Goal: Obtain resource: Download file/media

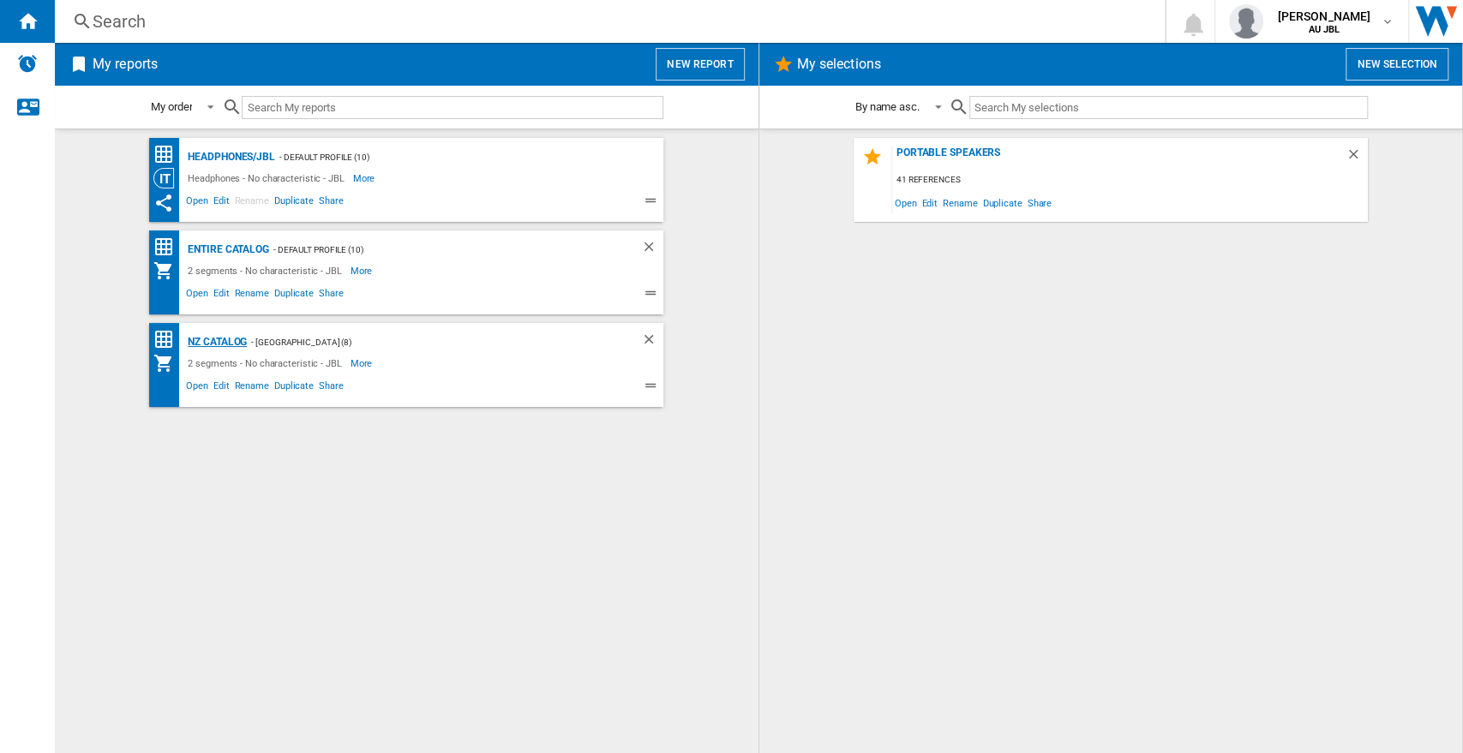
click at [223, 341] on div "NZ Catalog" at bounding box center [214, 342] width 63 height 21
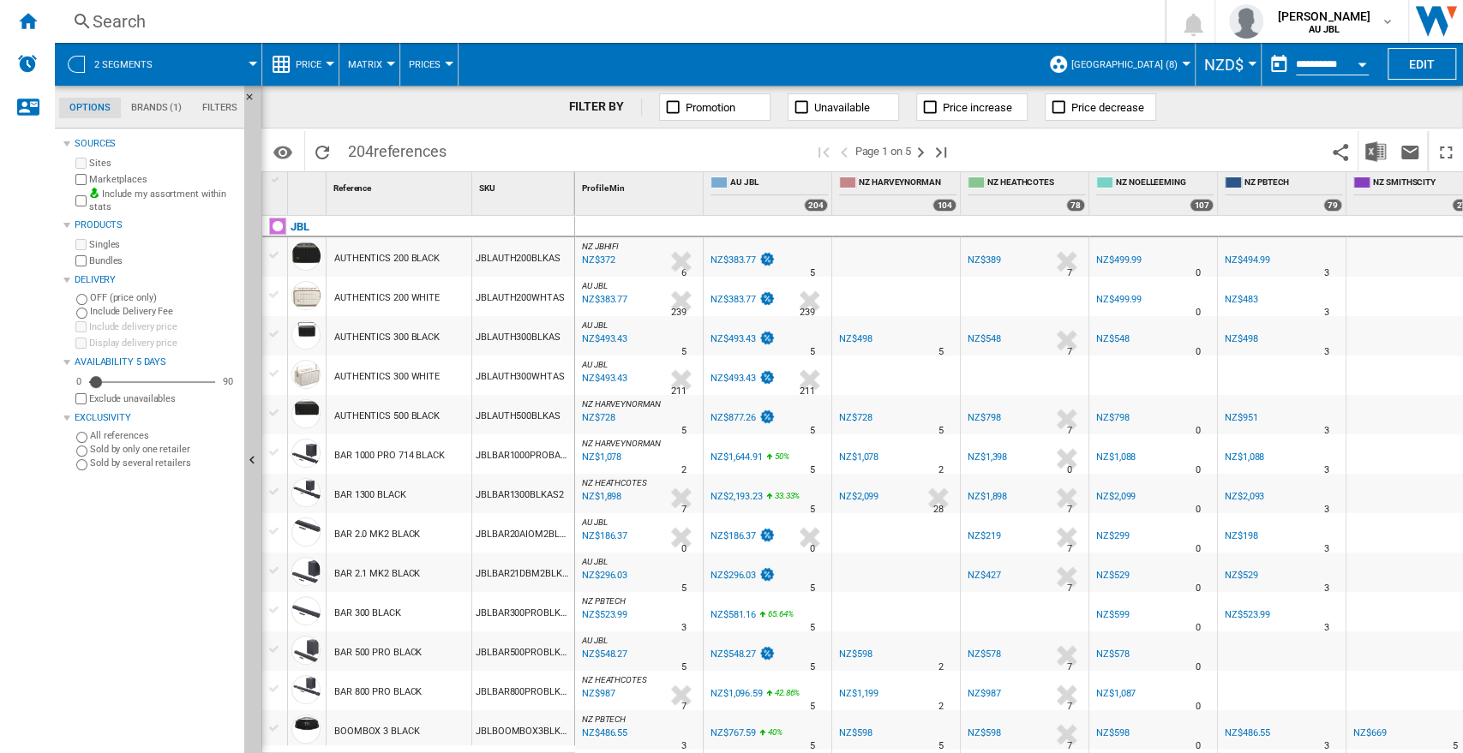
click at [1240, 64] on button "NZD$" at bounding box center [1228, 64] width 48 height 43
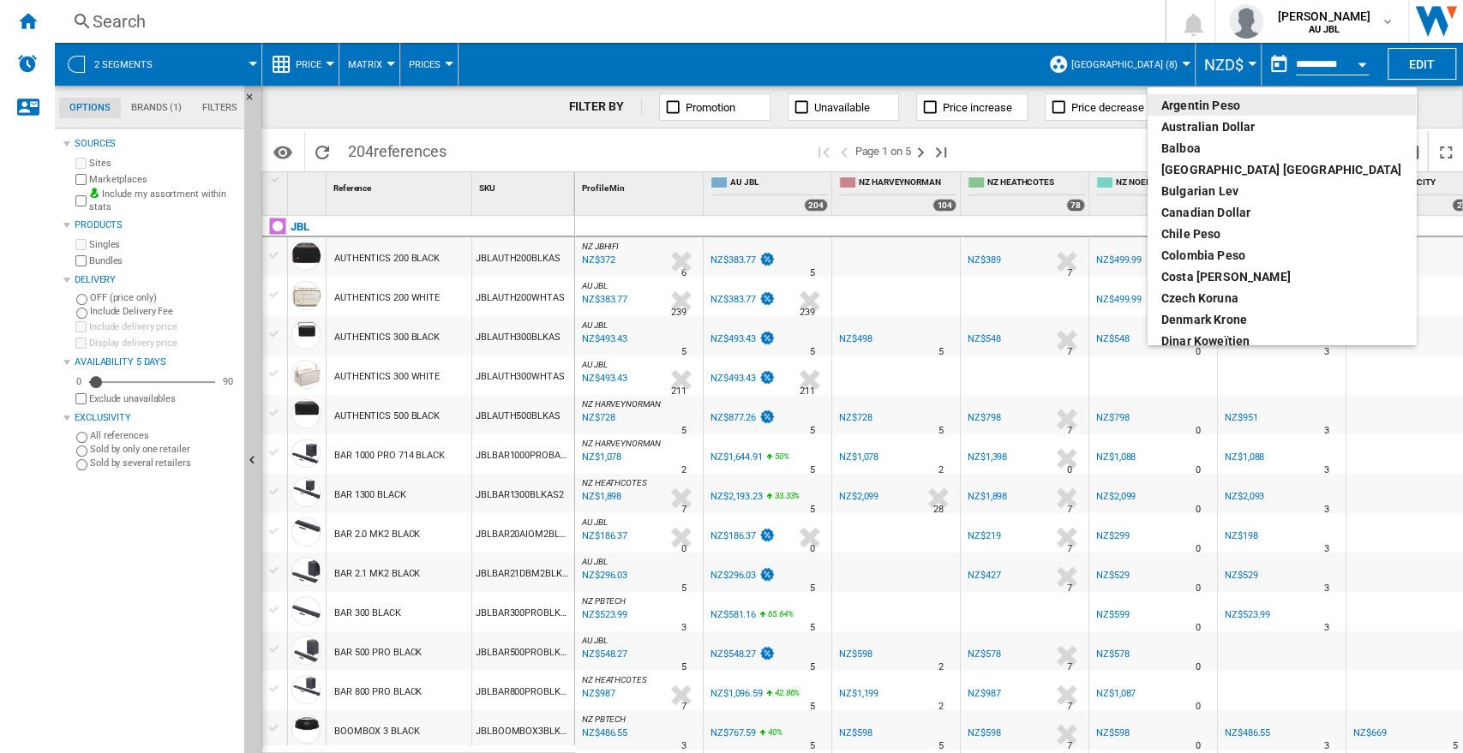
click at [979, 72] on md-backdrop at bounding box center [731, 376] width 1463 height 753
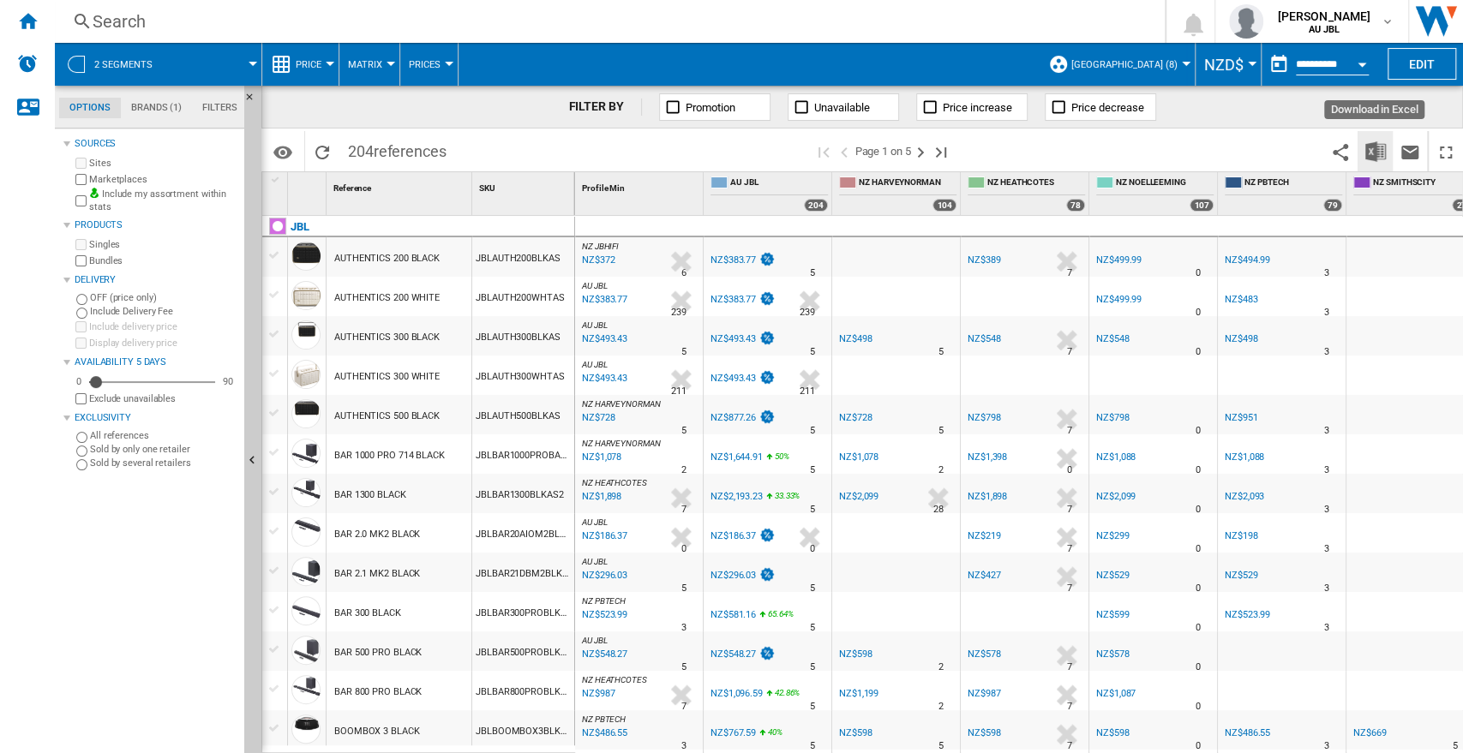
click at [1365, 148] on img "Download in Excel" at bounding box center [1375, 151] width 21 height 21
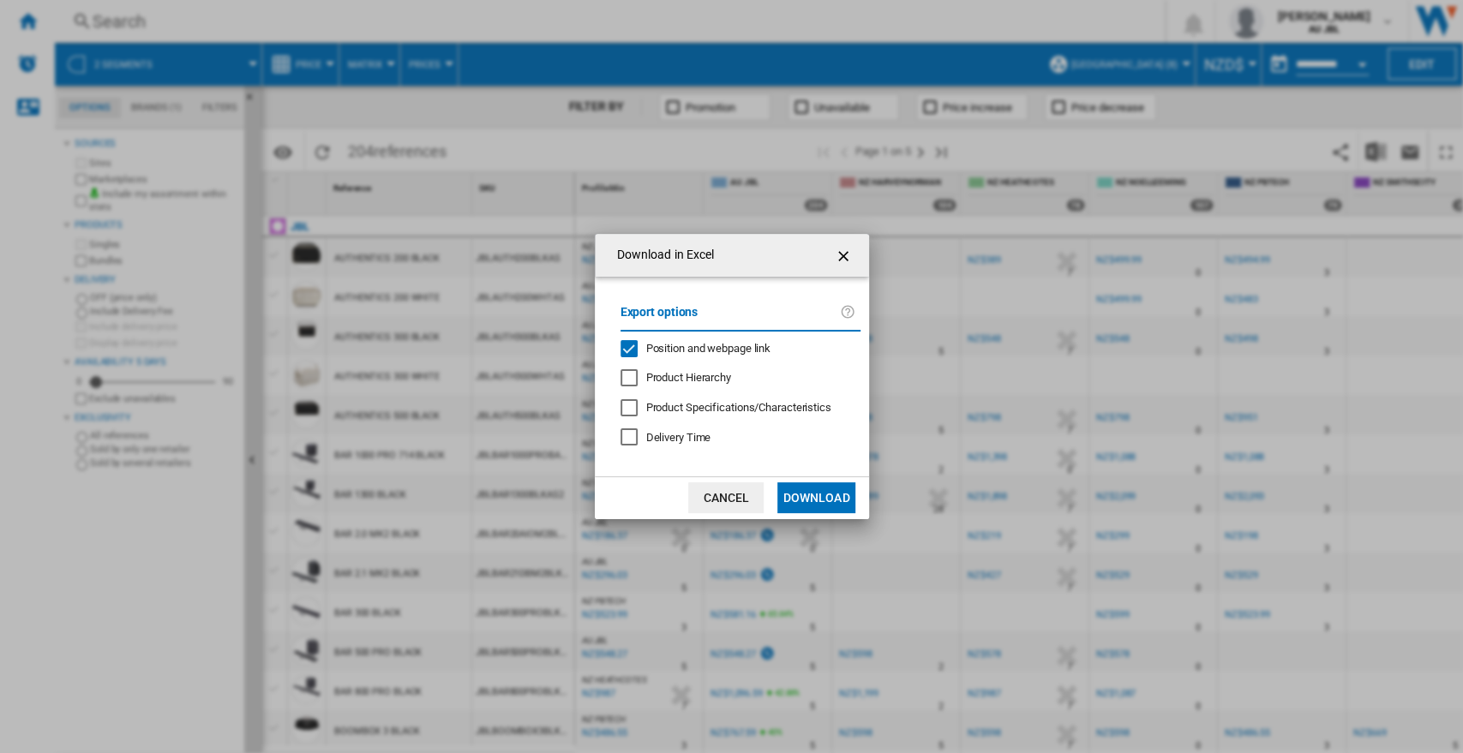
click at [663, 345] on span "Position and webpage link" at bounding box center [708, 348] width 125 height 13
click at [805, 506] on button "Download" at bounding box center [815, 497] width 77 height 31
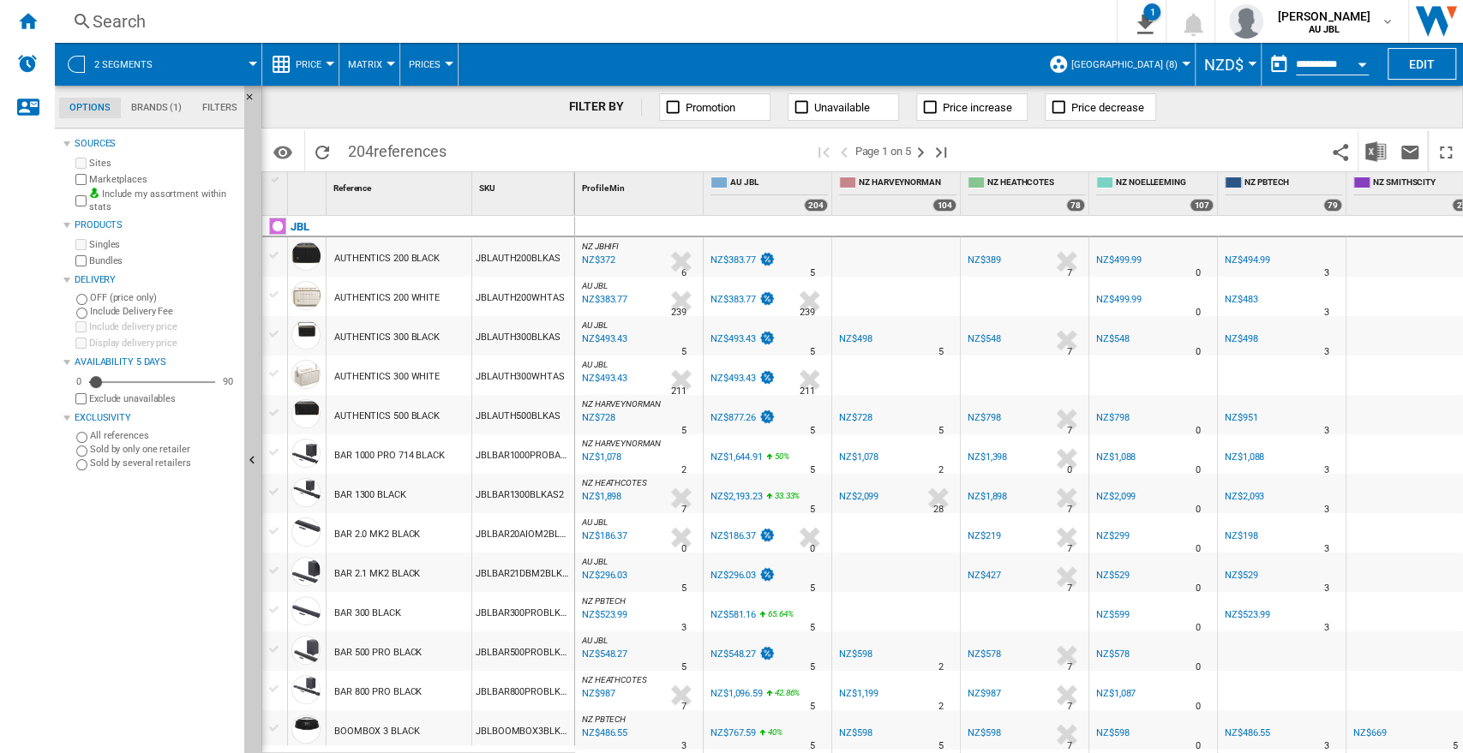
click at [111, 546] on div "Sources Sites Marketplaces Include my assortment within stats Products Singles …" at bounding box center [150, 443] width 174 height 620
click at [1176, 69] on button "[GEOGRAPHIC_DATA] (8)" at bounding box center [1128, 64] width 115 height 43
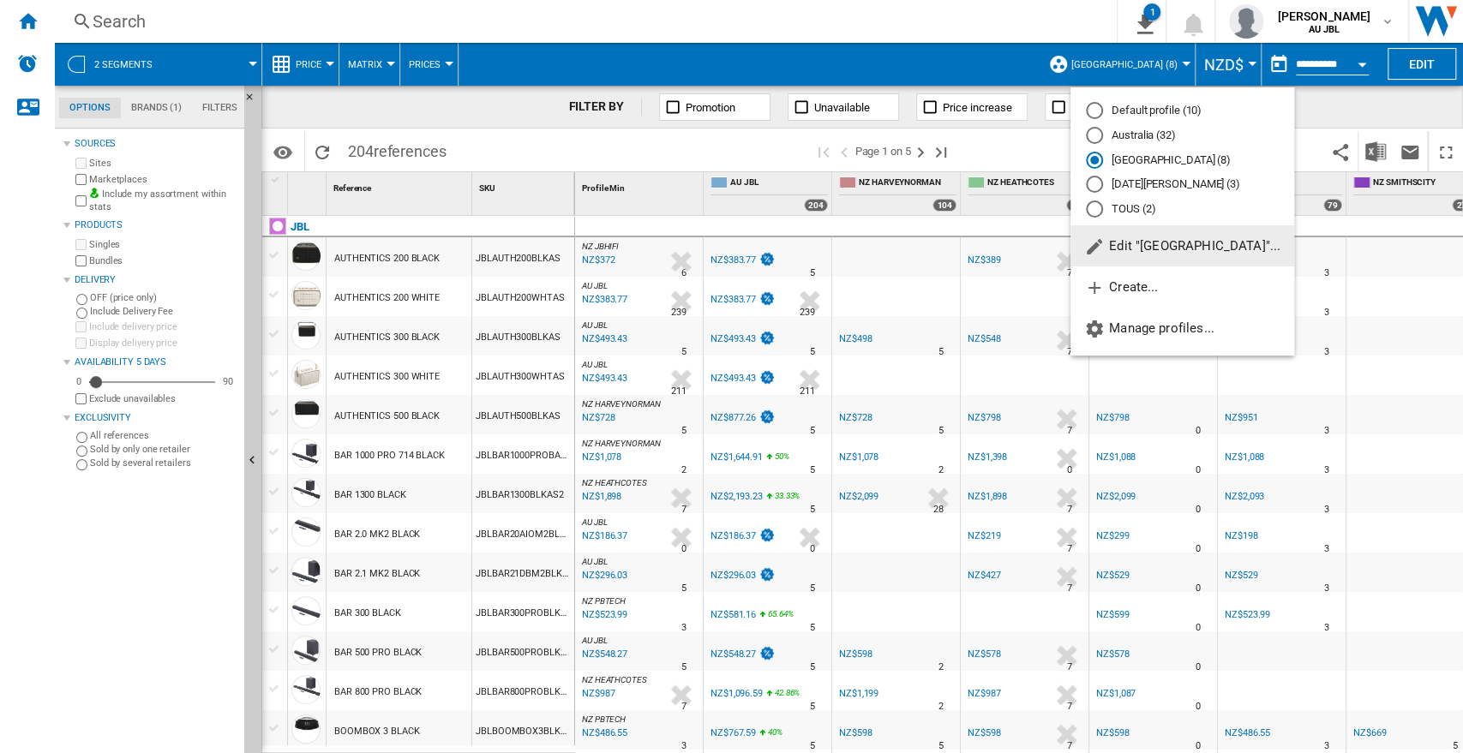
click at [1143, 255] on button "Edit "[GEOGRAPHIC_DATA]"..." at bounding box center [1182, 245] width 224 height 41
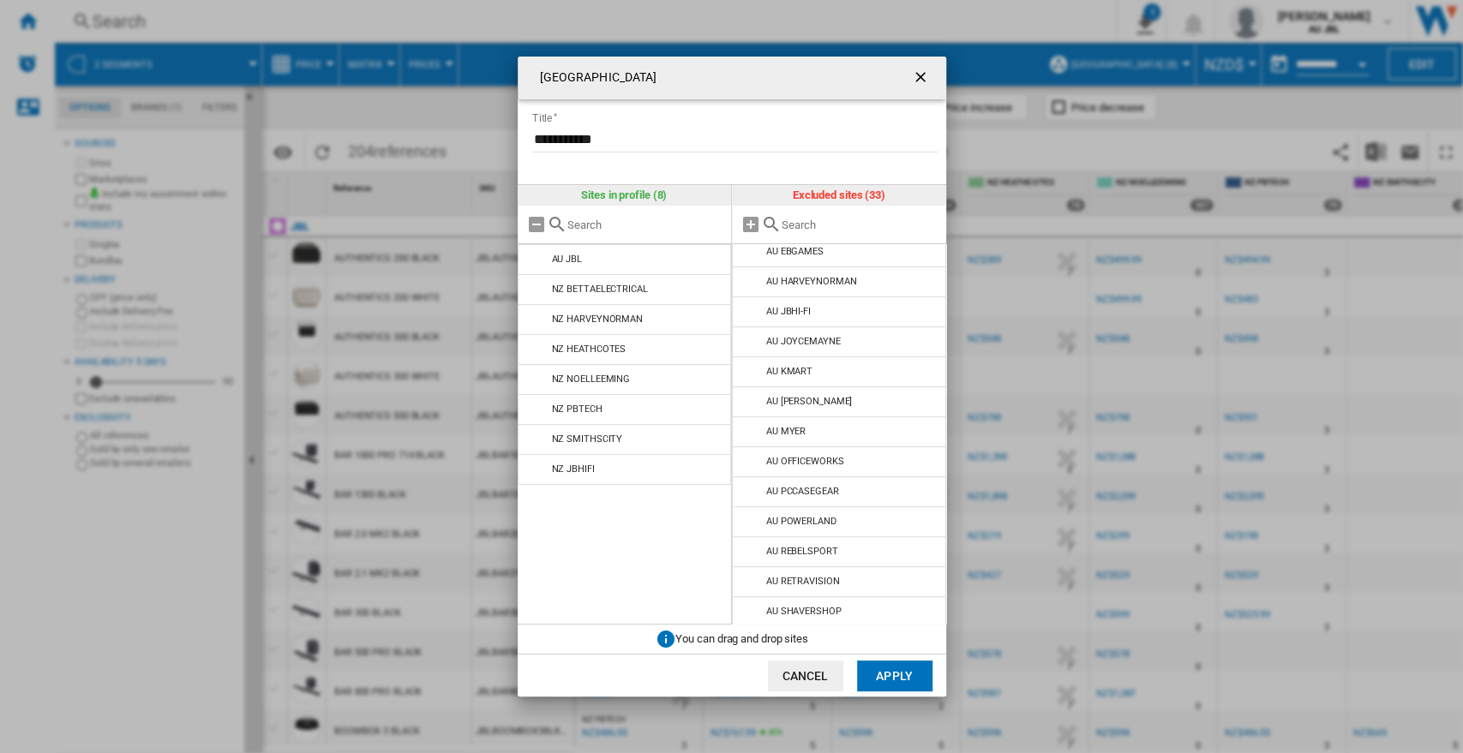
scroll to position [610, 0]
click at [756, 610] on md-icon at bounding box center [751, 609] width 21 height 21
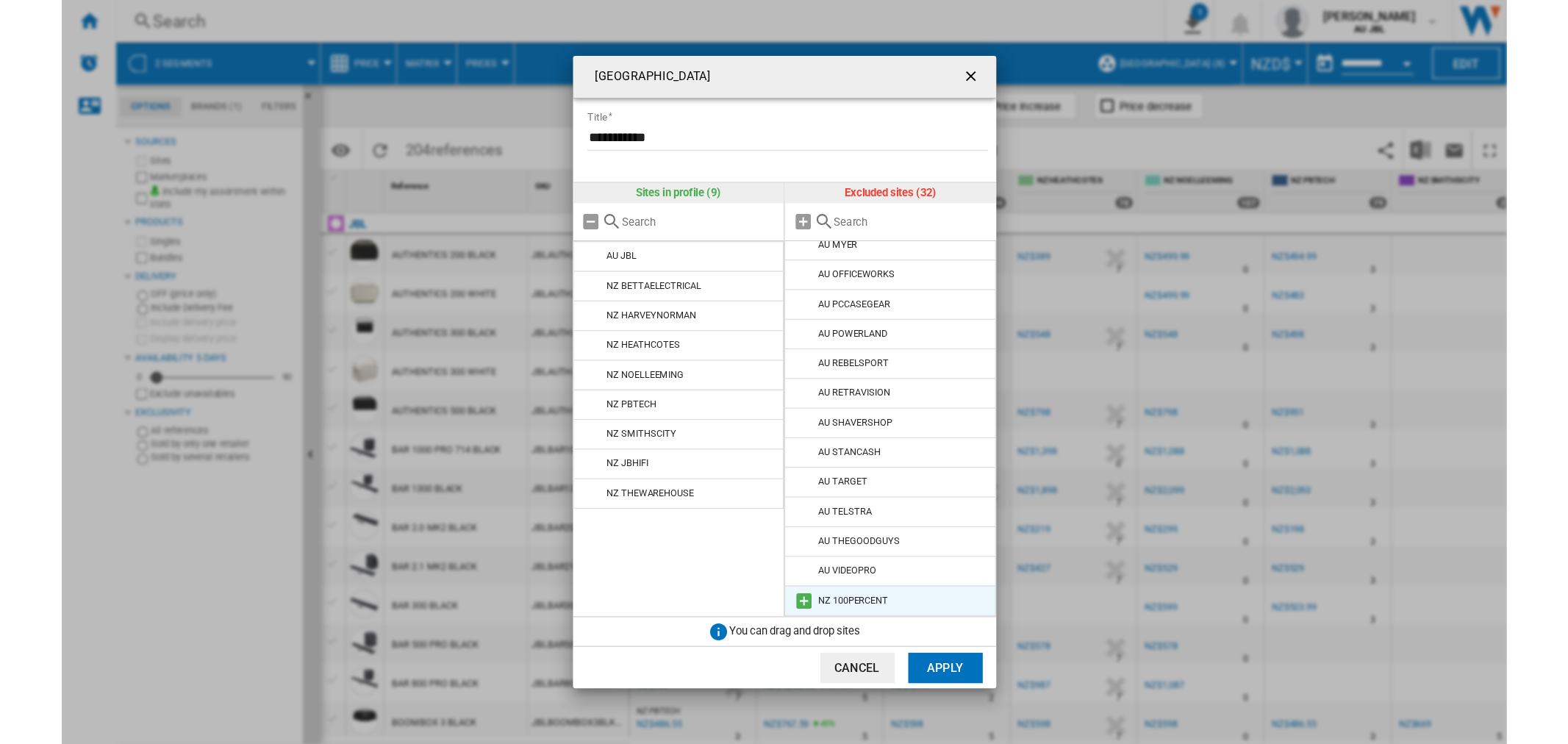
scroll to position [499, 0]
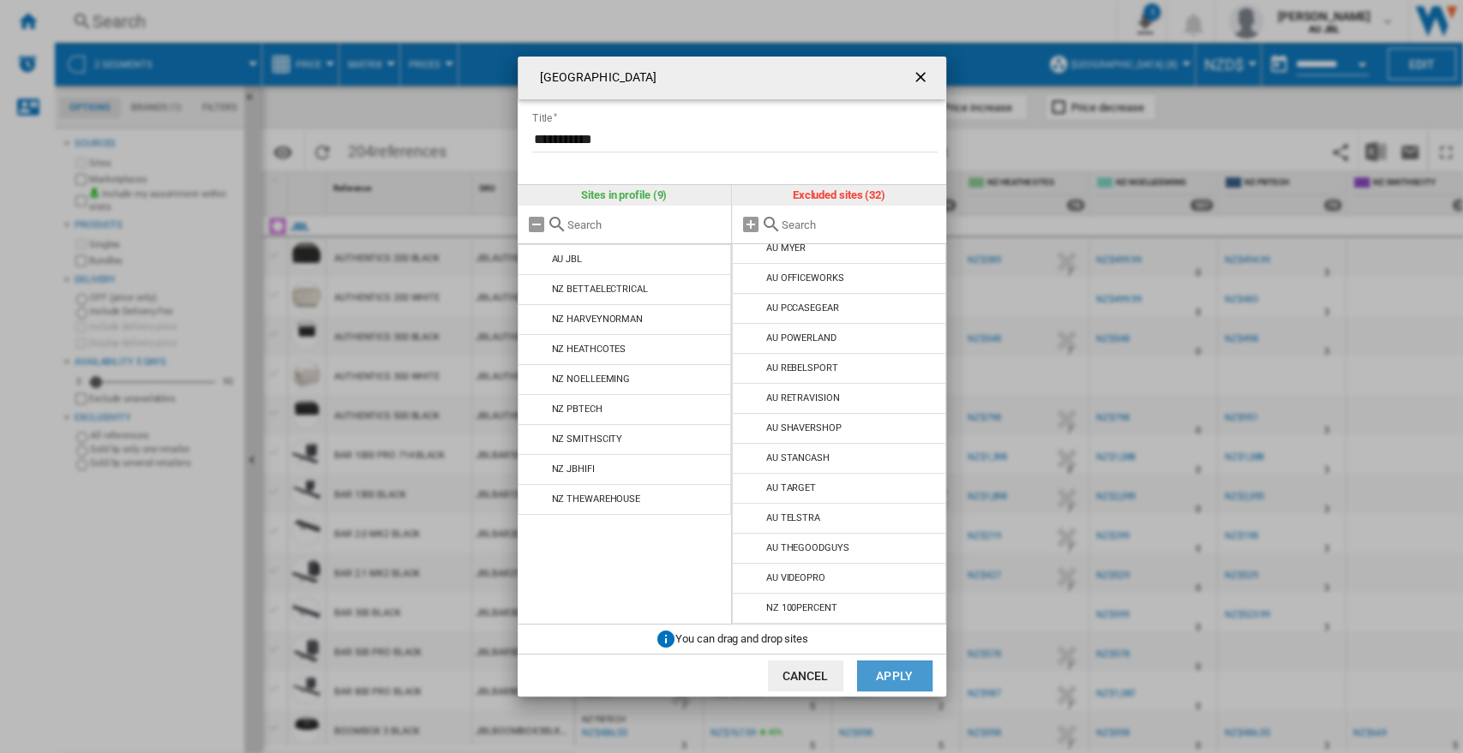
click at [885, 674] on button "Apply" at bounding box center [894, 676] width 75 height 31
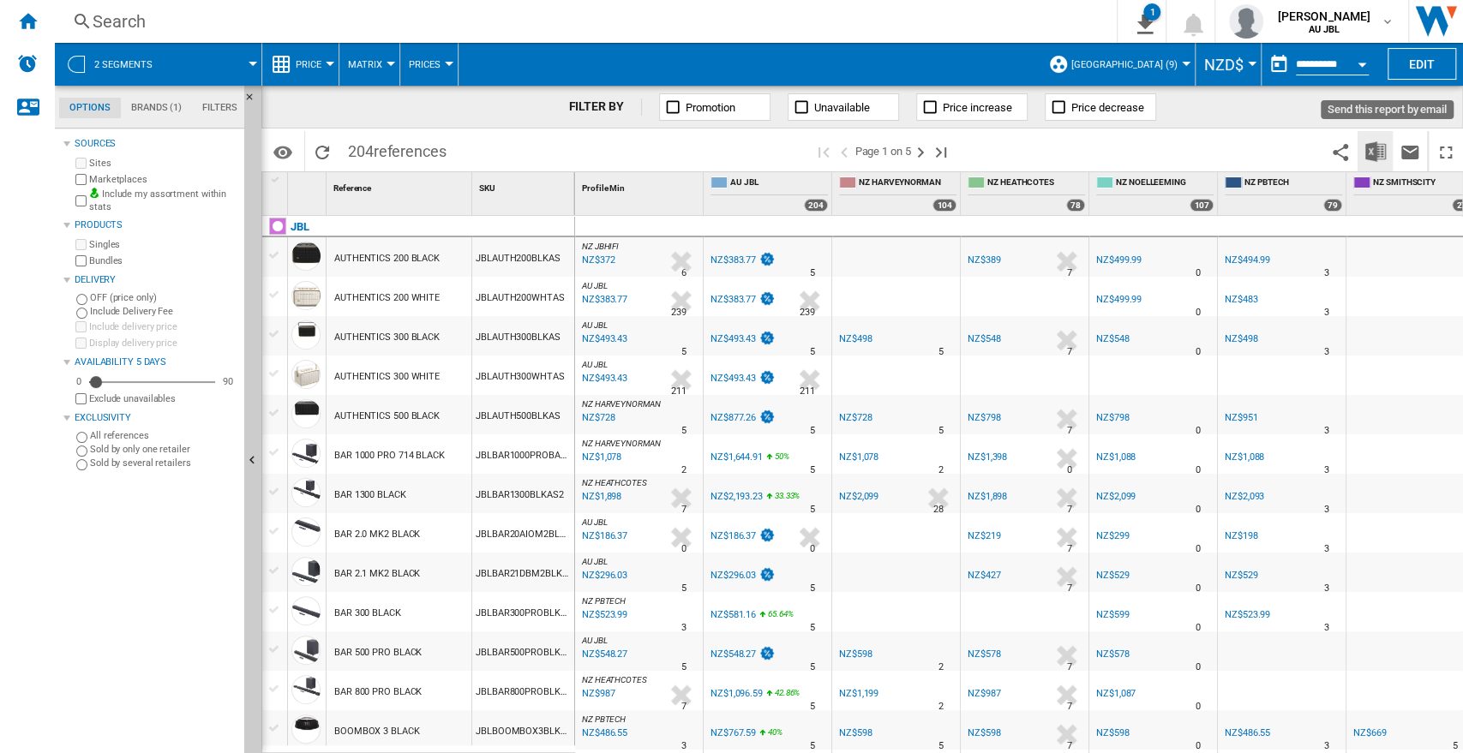
click at [1383, 140] on button "Download in Excel" at bounding box center [1375, 151] width 34 height 40
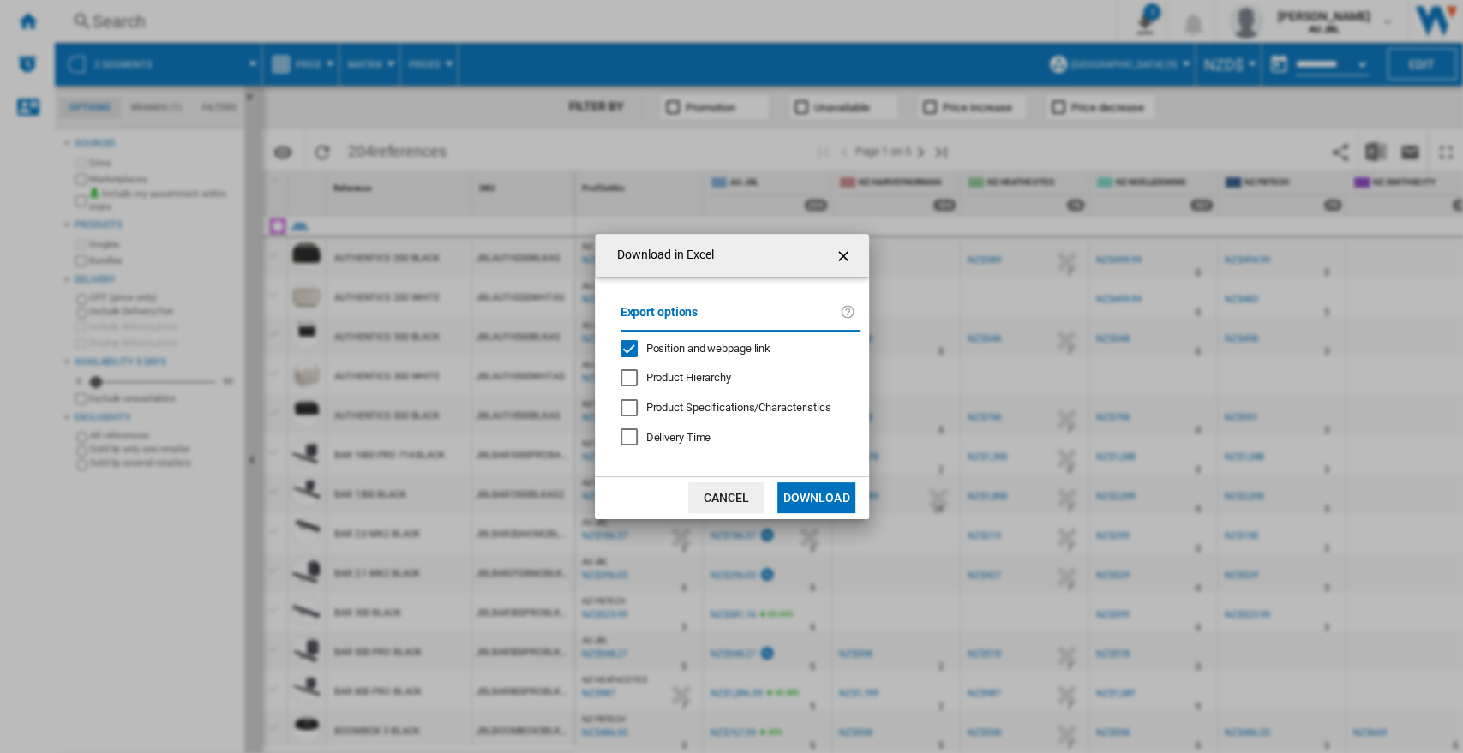
drag, startPoint x: 717, startPoint y: 356, endPoint x: 729, endPoint y: 373, distance: 20.9
click at [718, 355] on div "Export options Position and webpage link Product Hierarchy Product Specificatio…" at bounding box center [740, 376] width 257 height 165
click at [679, 356] on div "Export options Position and webpage link Product Hierarchy Product Specificatio…" at bounding box center [740, 376] width 257 height 165
click at [638, 355] on div "Position and webpage link" at bounding box center [628, 348] width 17 height 17
click at [836, 513] on button "Download" at bounding box center [815, 497] width 77 height 31
